Goal: Browse casually

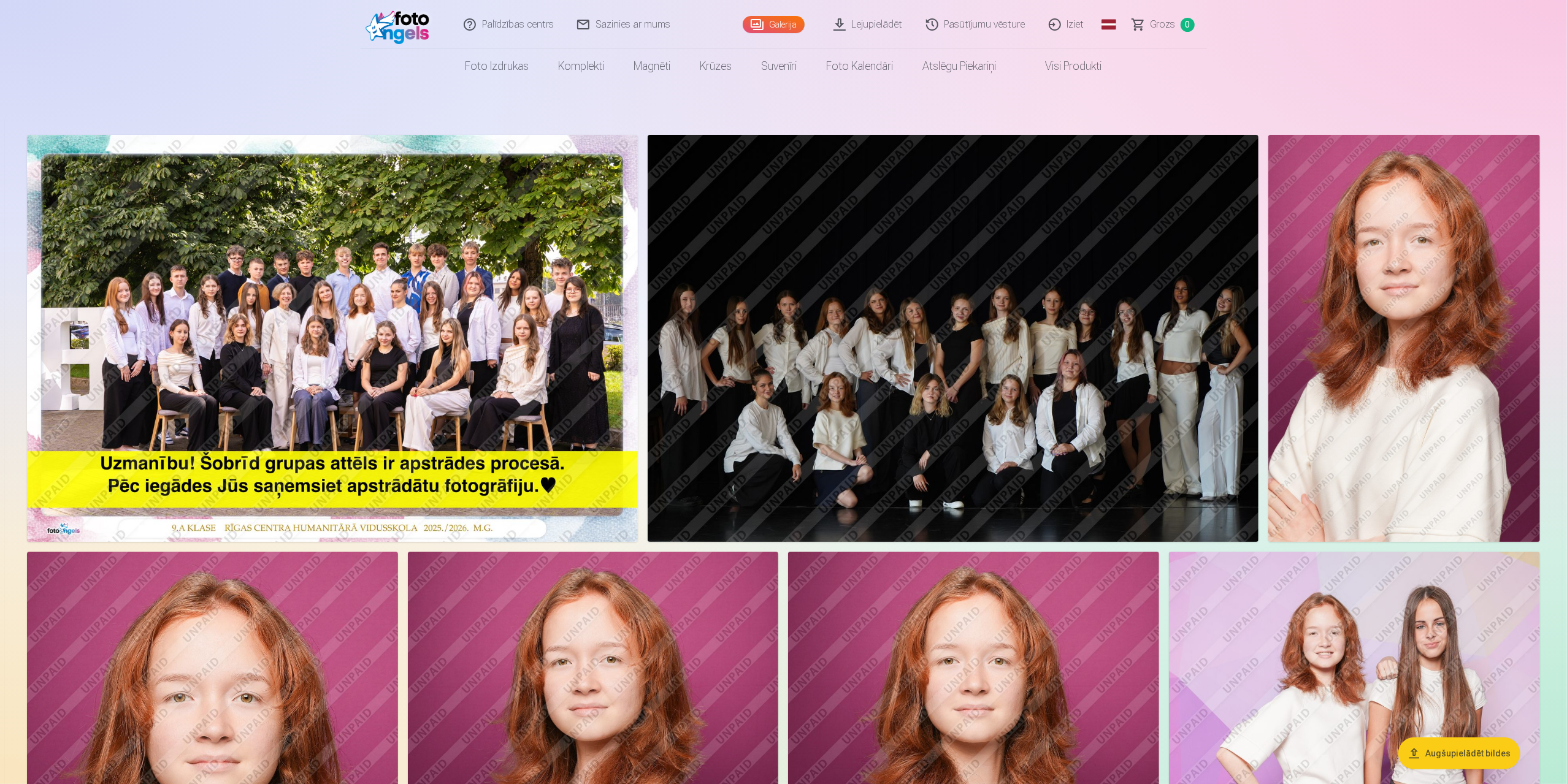
click at [432, 266] on img at bounding box center [332, 338] width 611 height 407
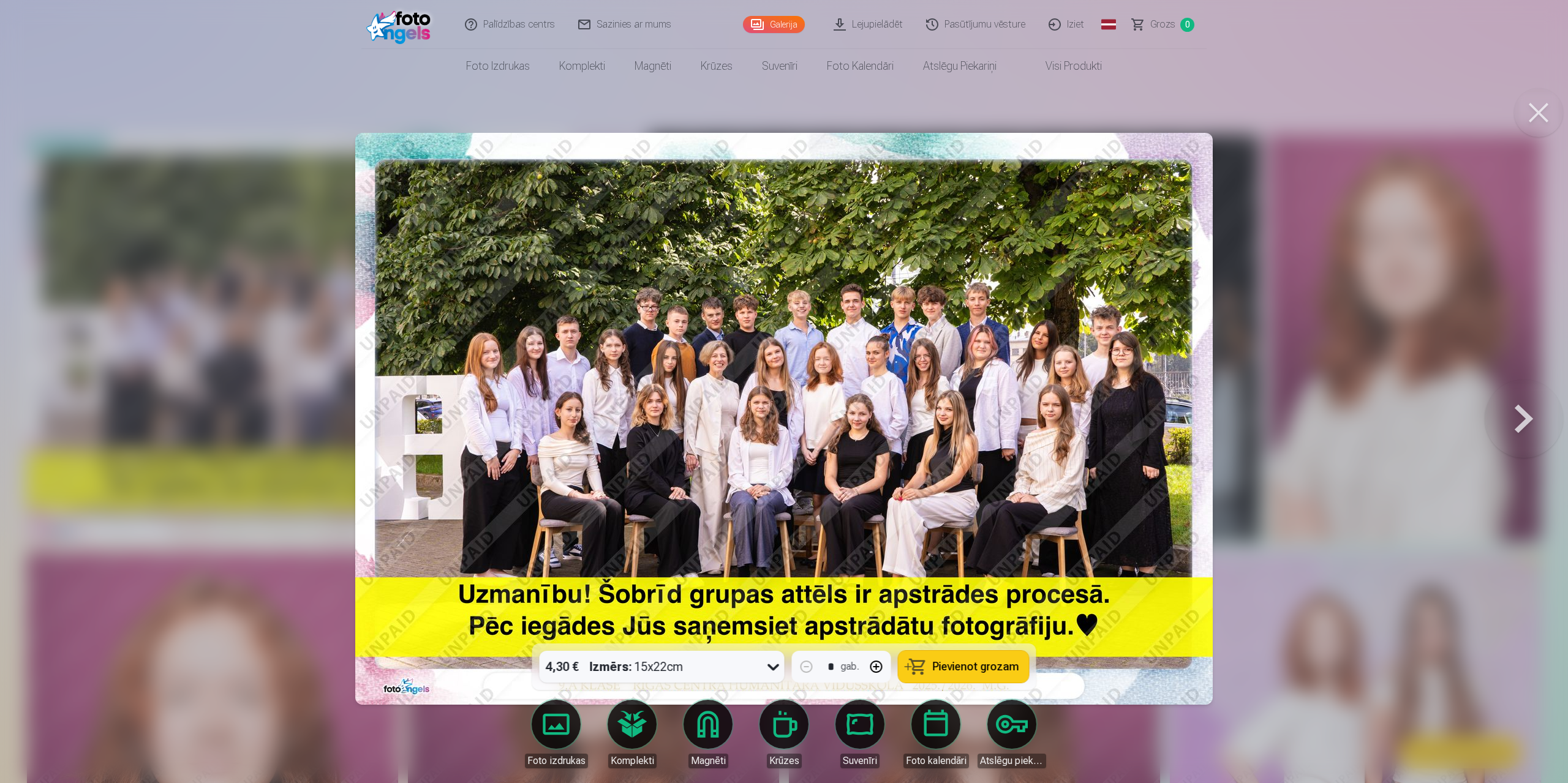
click at [1533, 419] on button at bounding box center [1524, 418] width 78 height 425
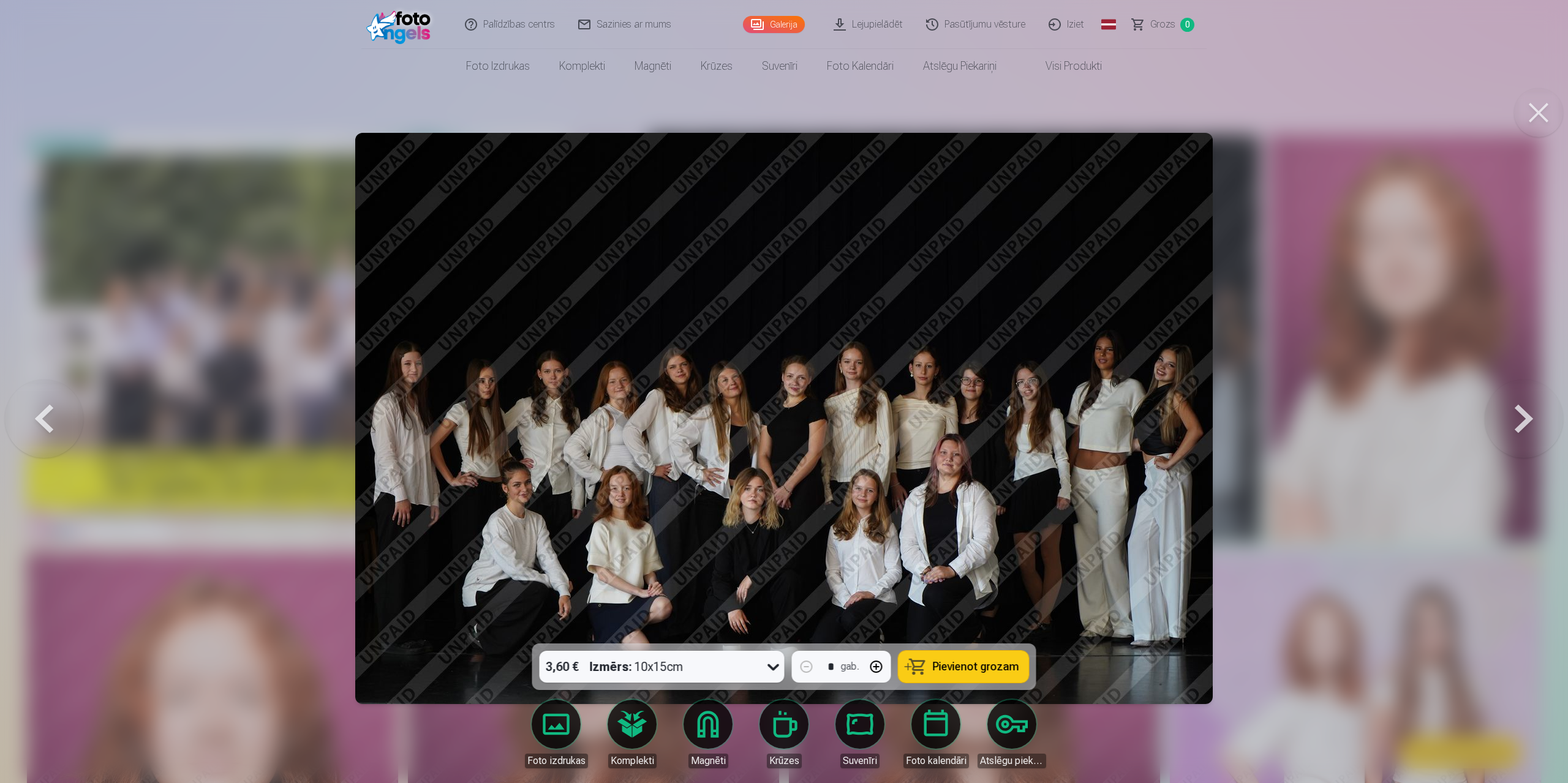
click at [1533, 419] on button at bounding box center [1524, 418] width 78 height 425
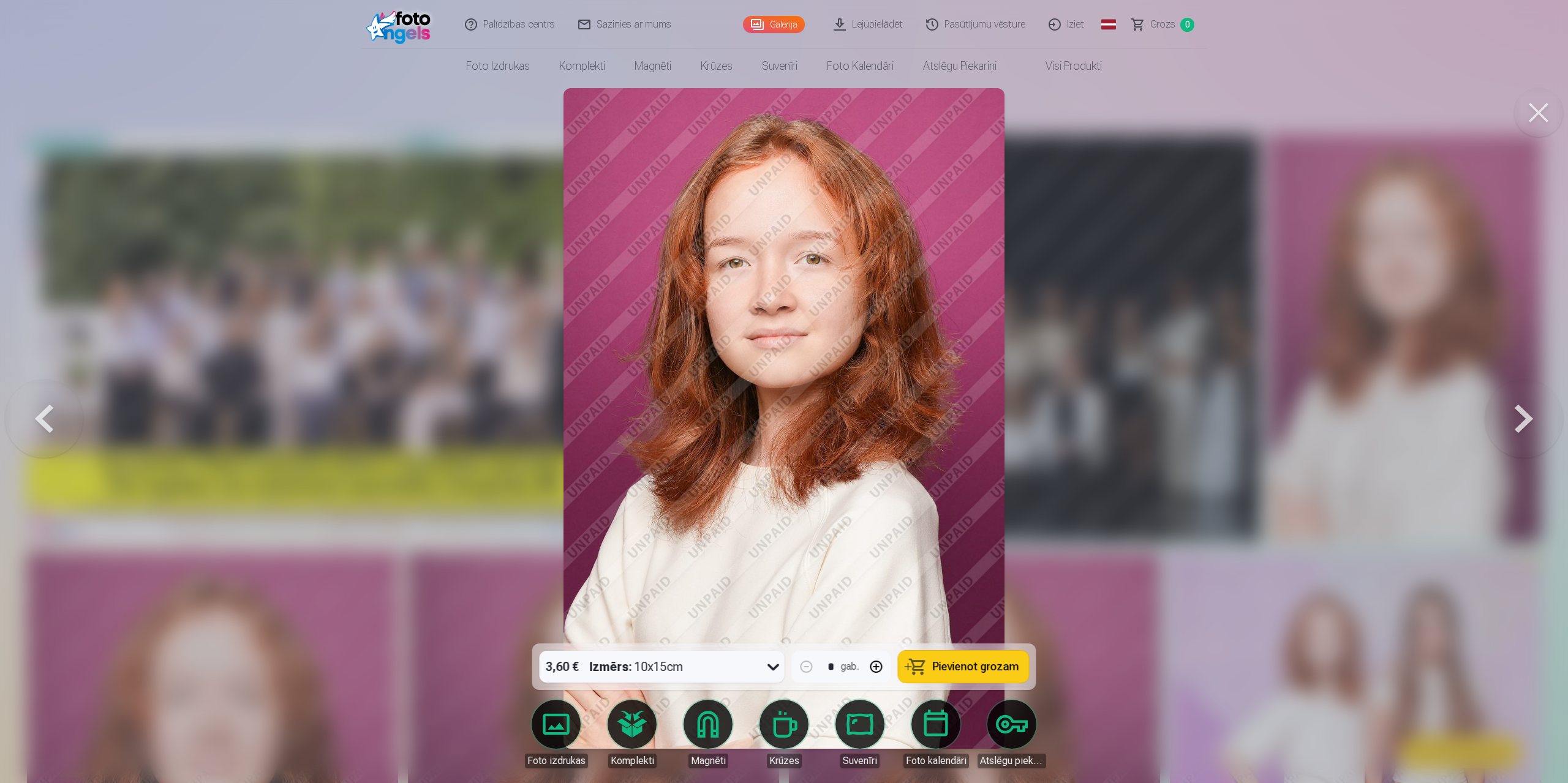
click at [1513, 424] on button at bounding box center [1524, 418] width 78 height 425
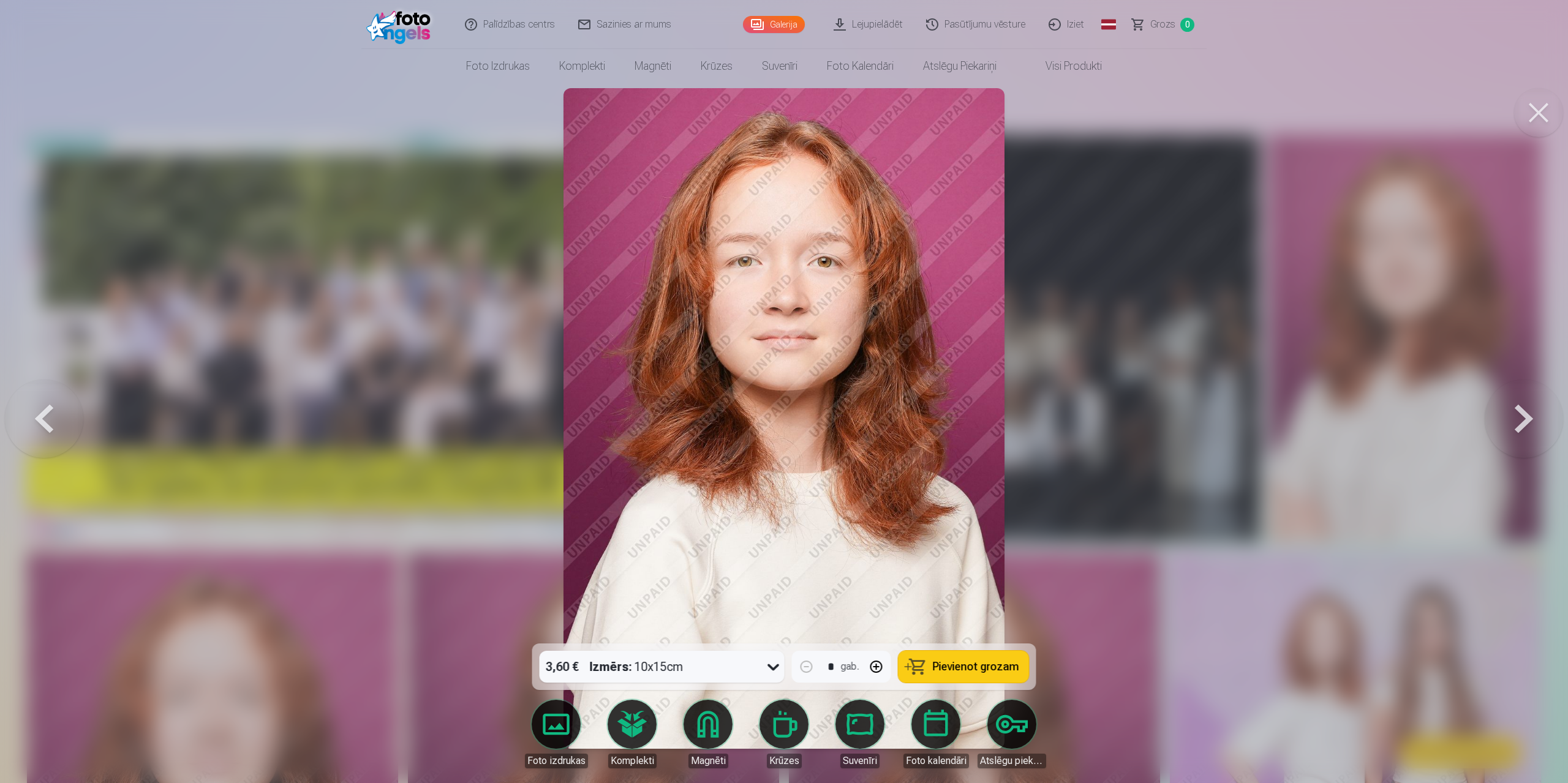
click at [1513, 424] on button at bounding box center [1524, 418] width 78 height 425
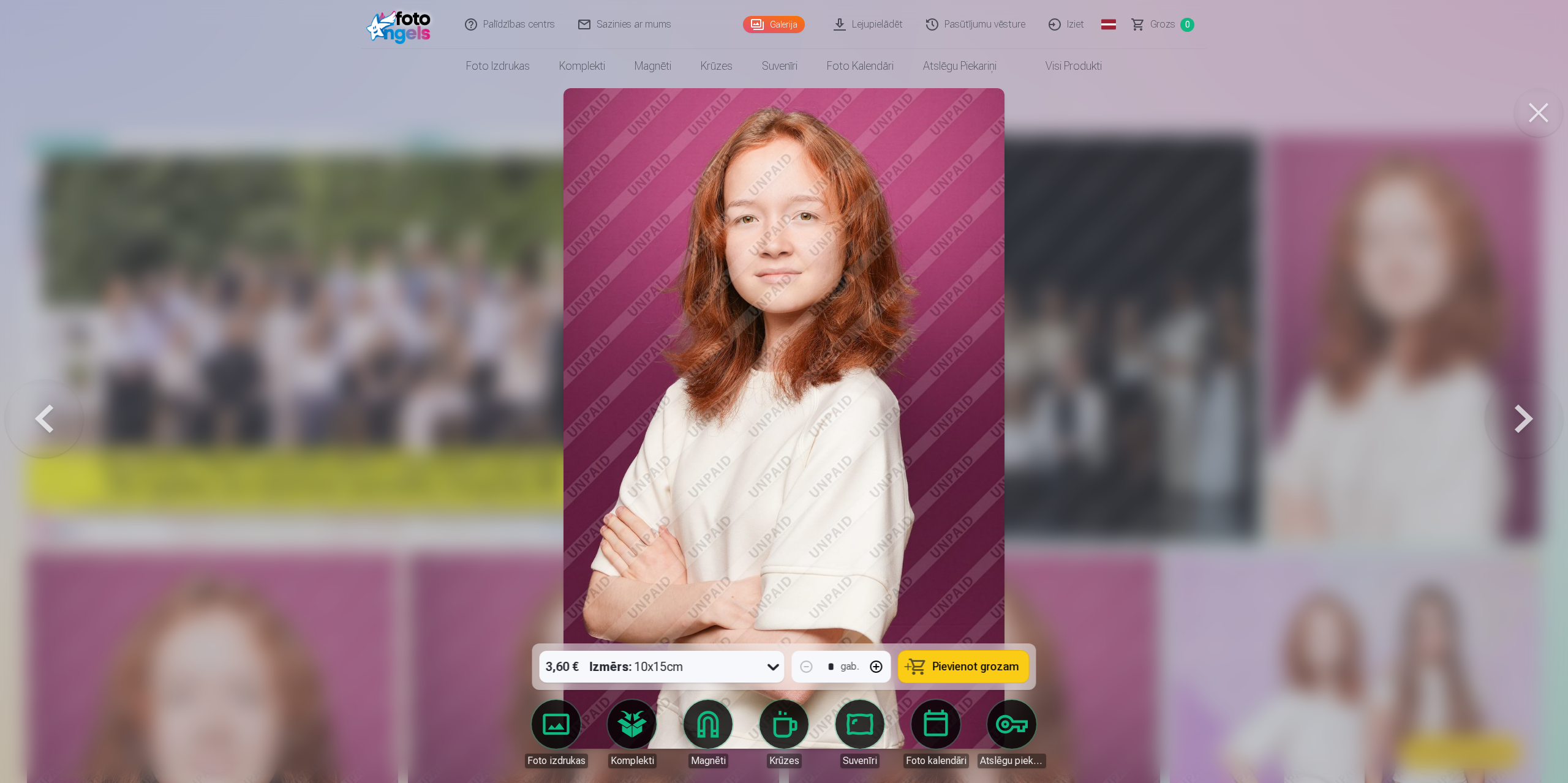
click at [1513, 424] on button at bounding box center [1524, 418] width 78 height 425
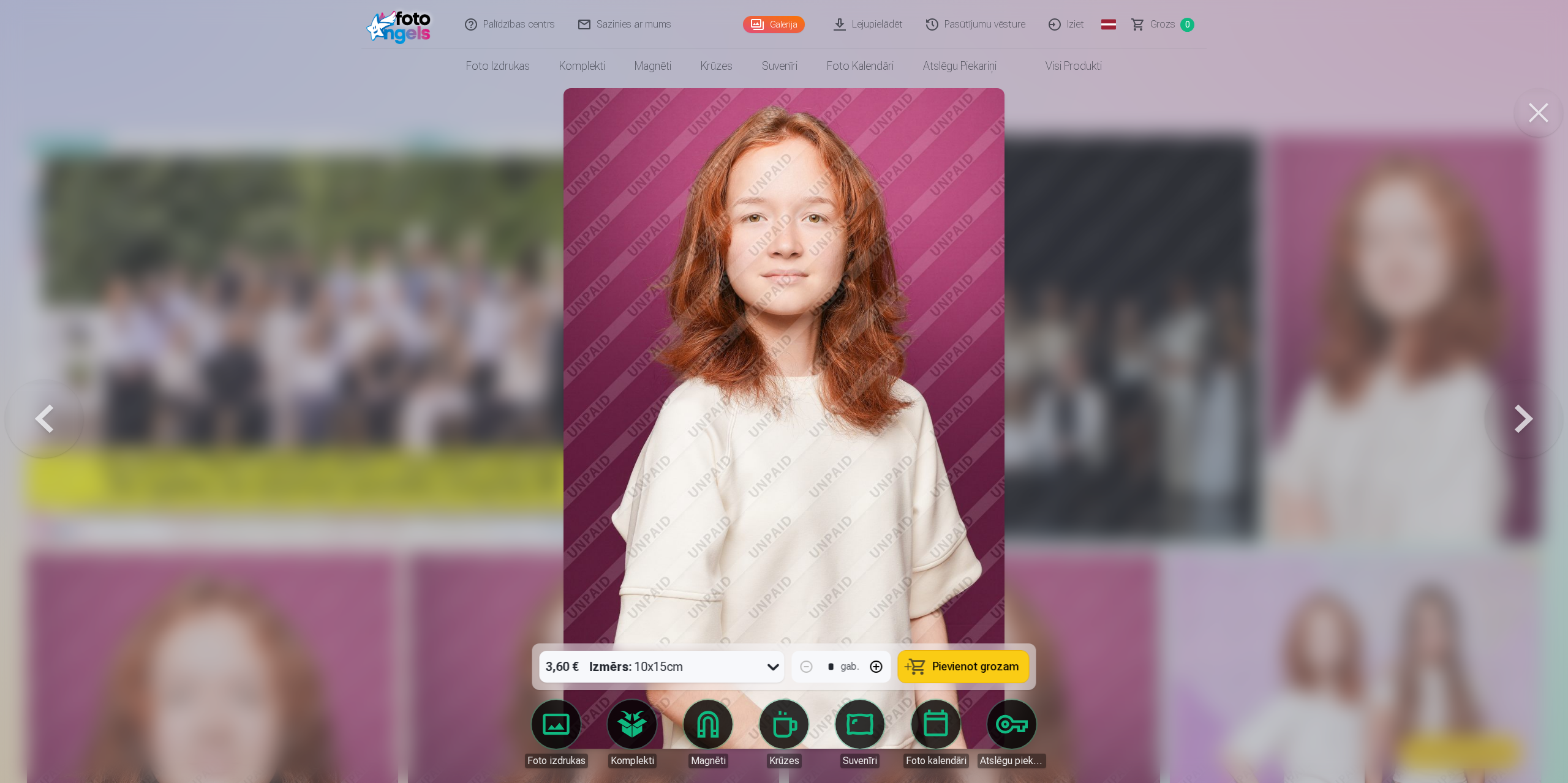
click at [1513, 424] on button at bounding box center [1524, 418] width 78 height 425
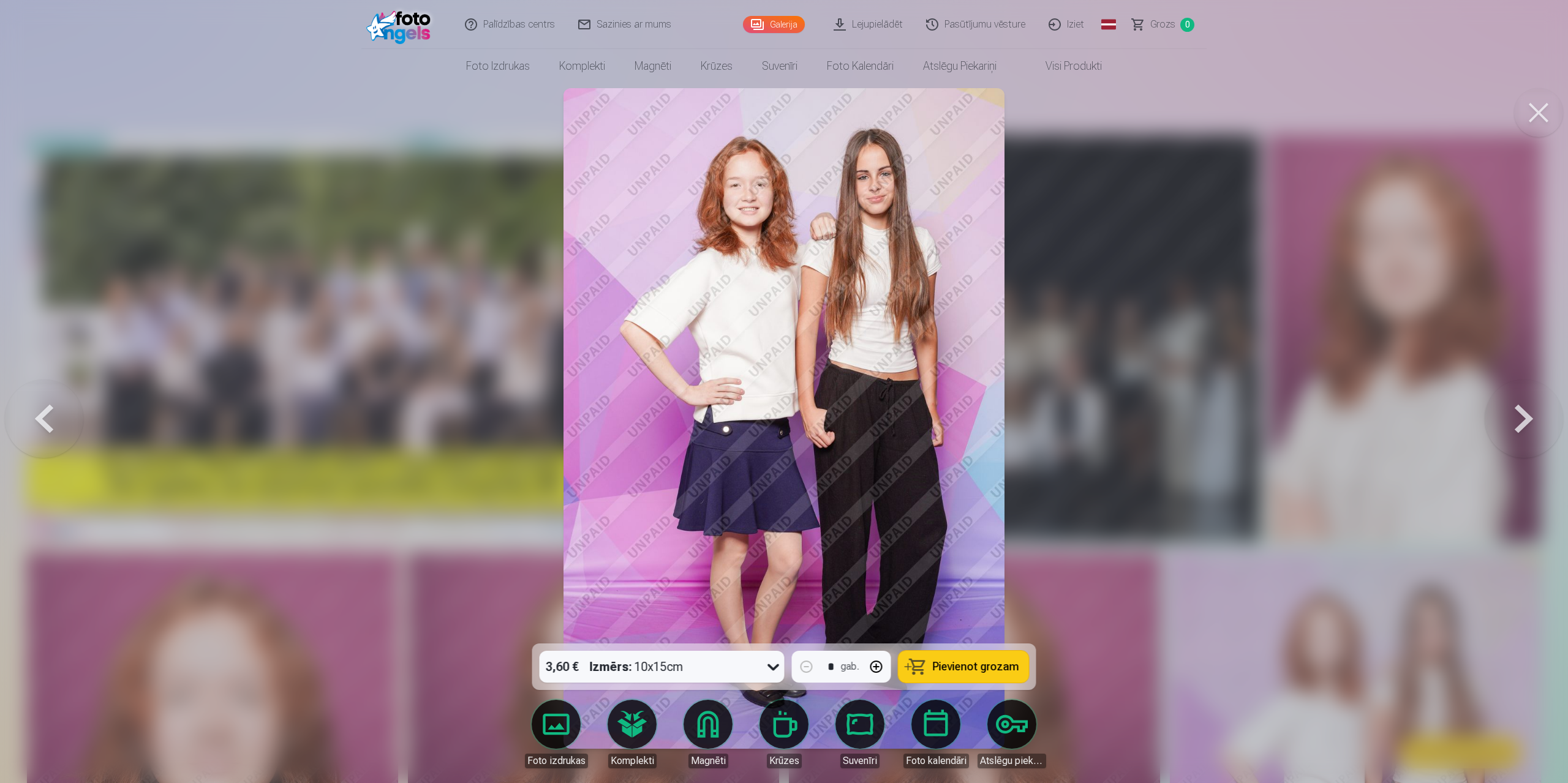
click at [1513, 424] on button at bounding box center [1524, 418] width 78 height 425
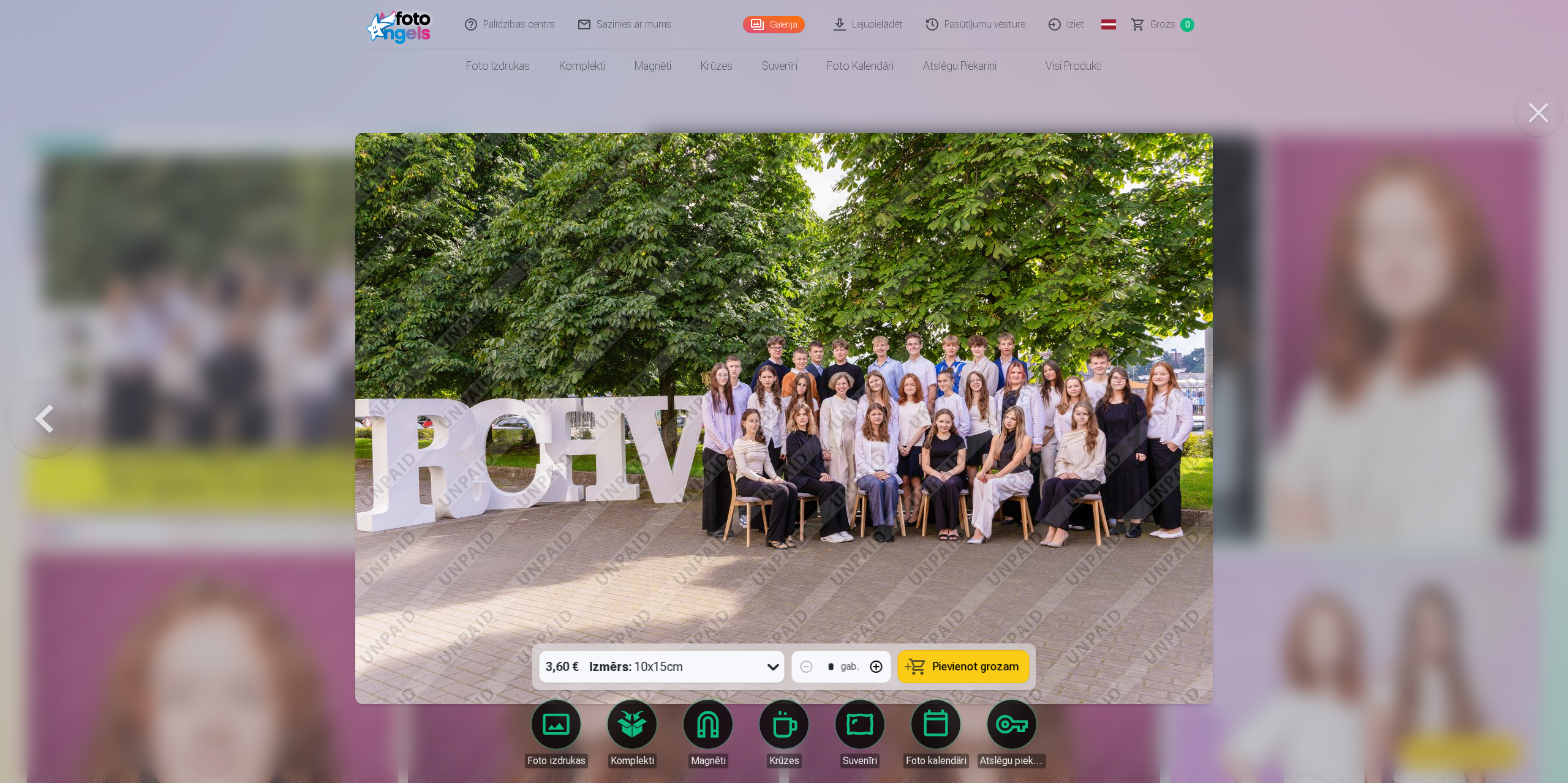
click at [1513, 424] on div at bounding box center [784, 392] width 1568 height 783
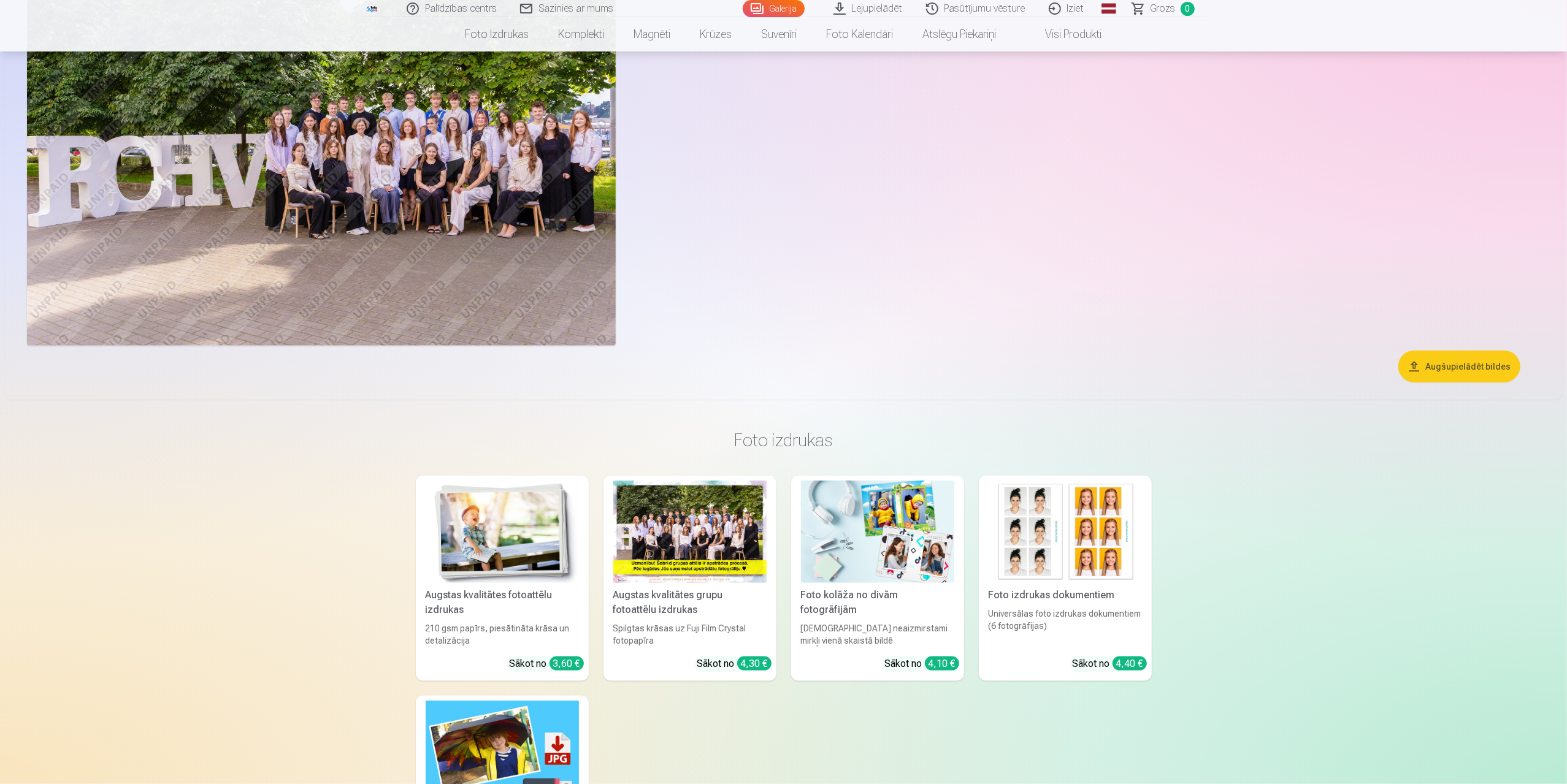
scroll to position [1042, 0]
